Goal: Obtain resource: Obtain resource

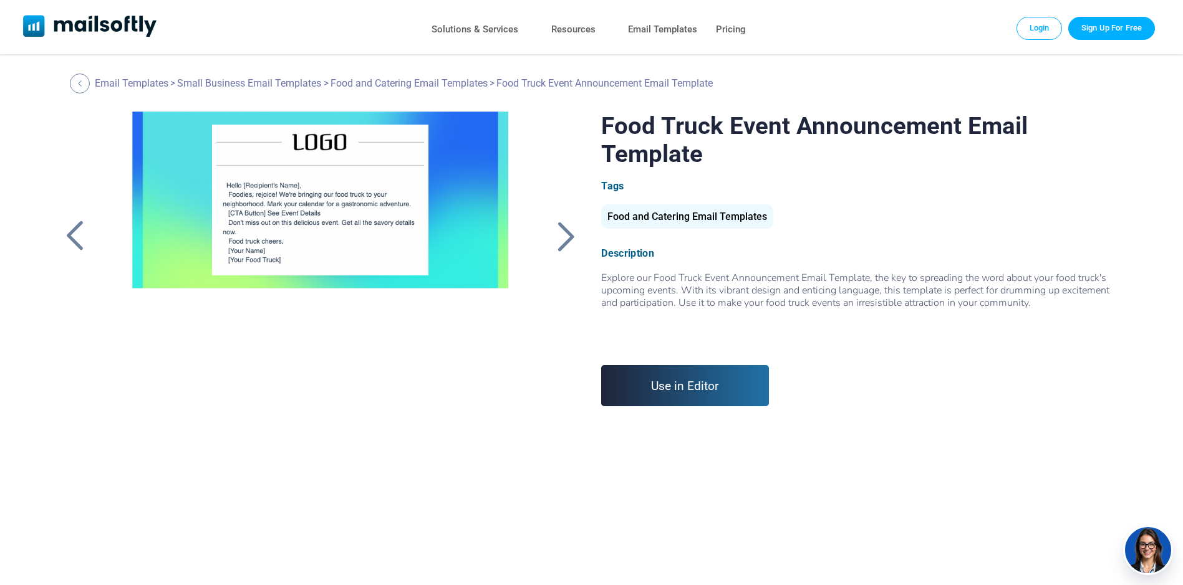
click at [313, 205] on div at bounding box center [321, 268] width 418 height 312
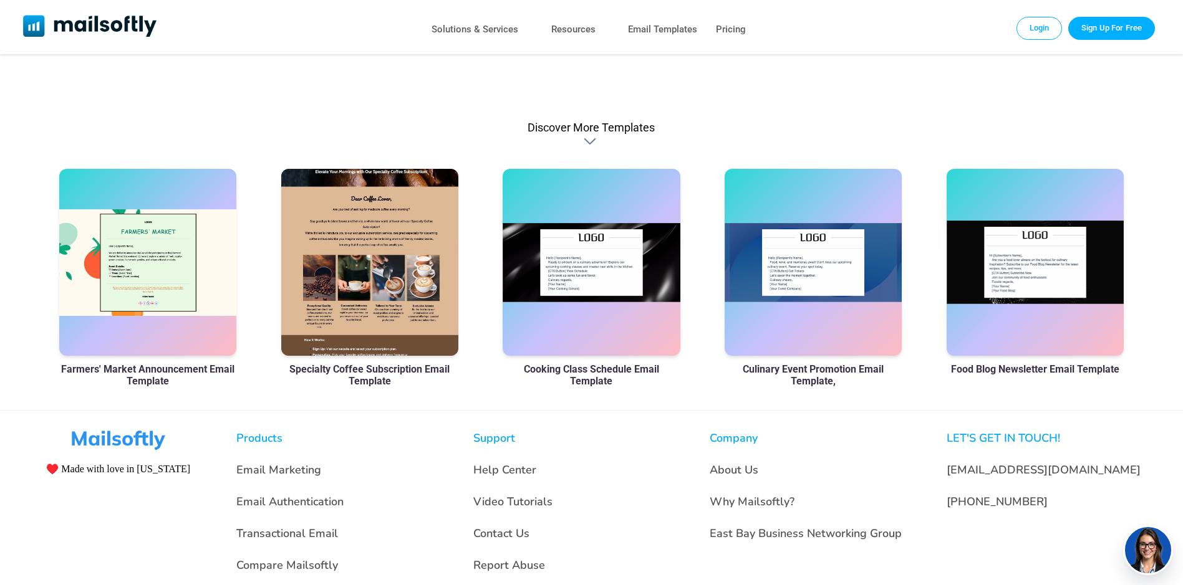
scroll to position [872, 0]
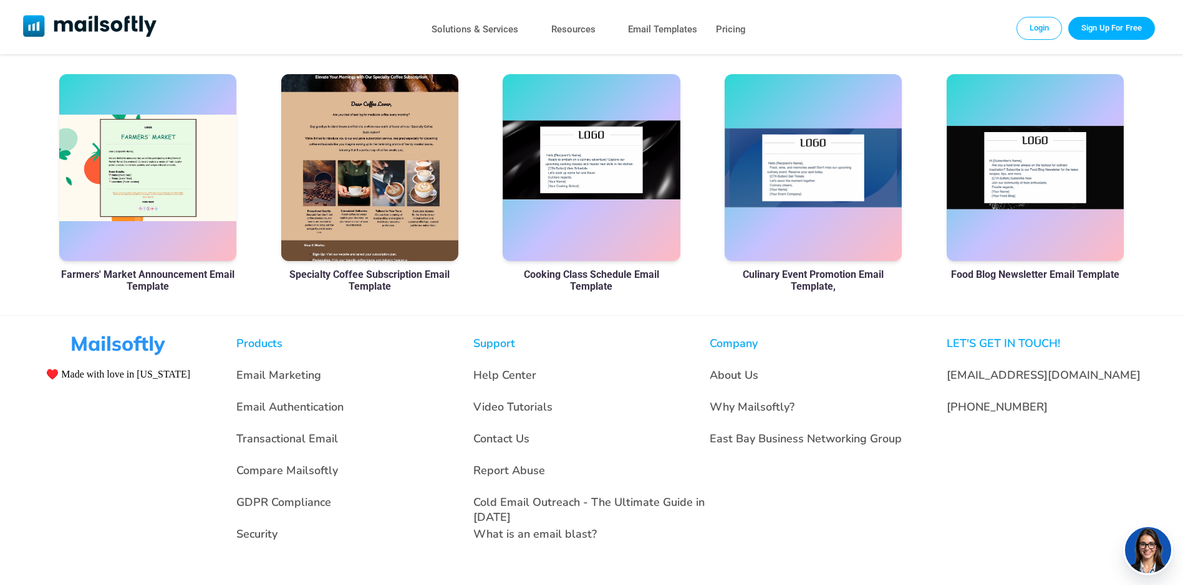
click at [561, 163] on div at bounding box center [592, 167] width 178 height 187
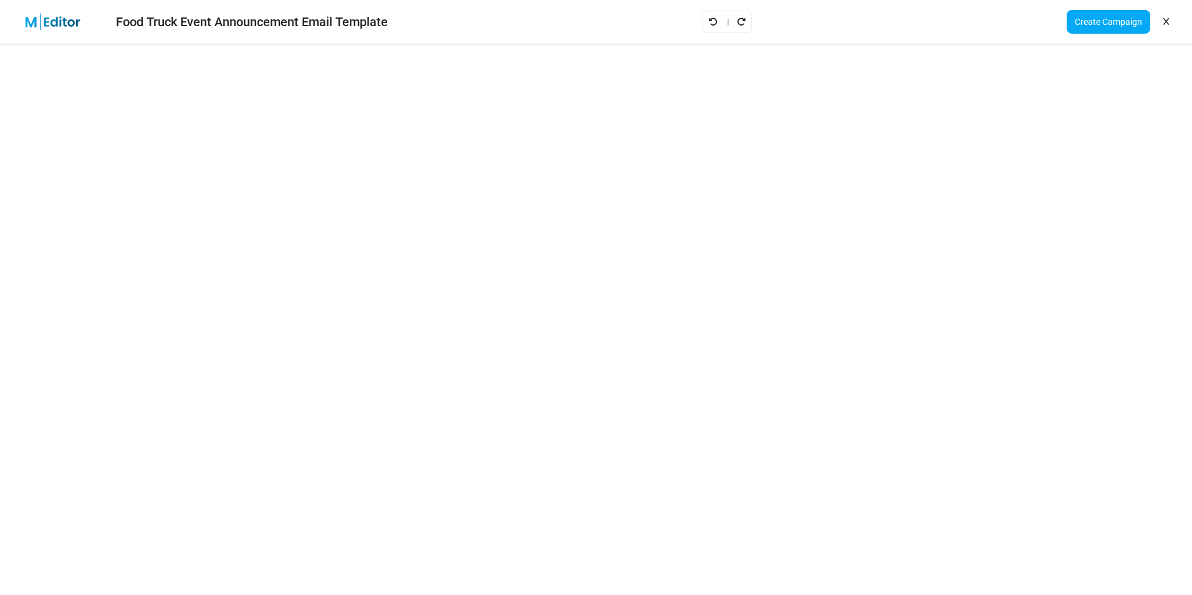
click at [1167, 22] on icon at bounding box center [1166, 22] width 6 height 1
click at [1164, 22] on icon at bounding box center [1166, 22] width 6 height 1
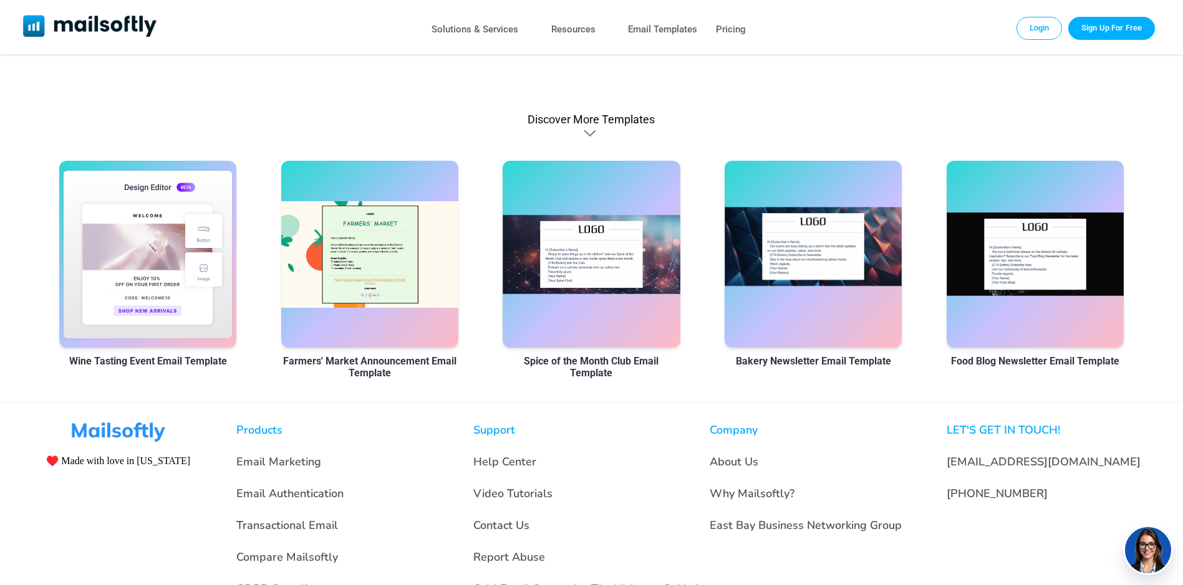
scroll to position [872, 0]
